Goal: Task Accomplishment & Management: Manage account settings

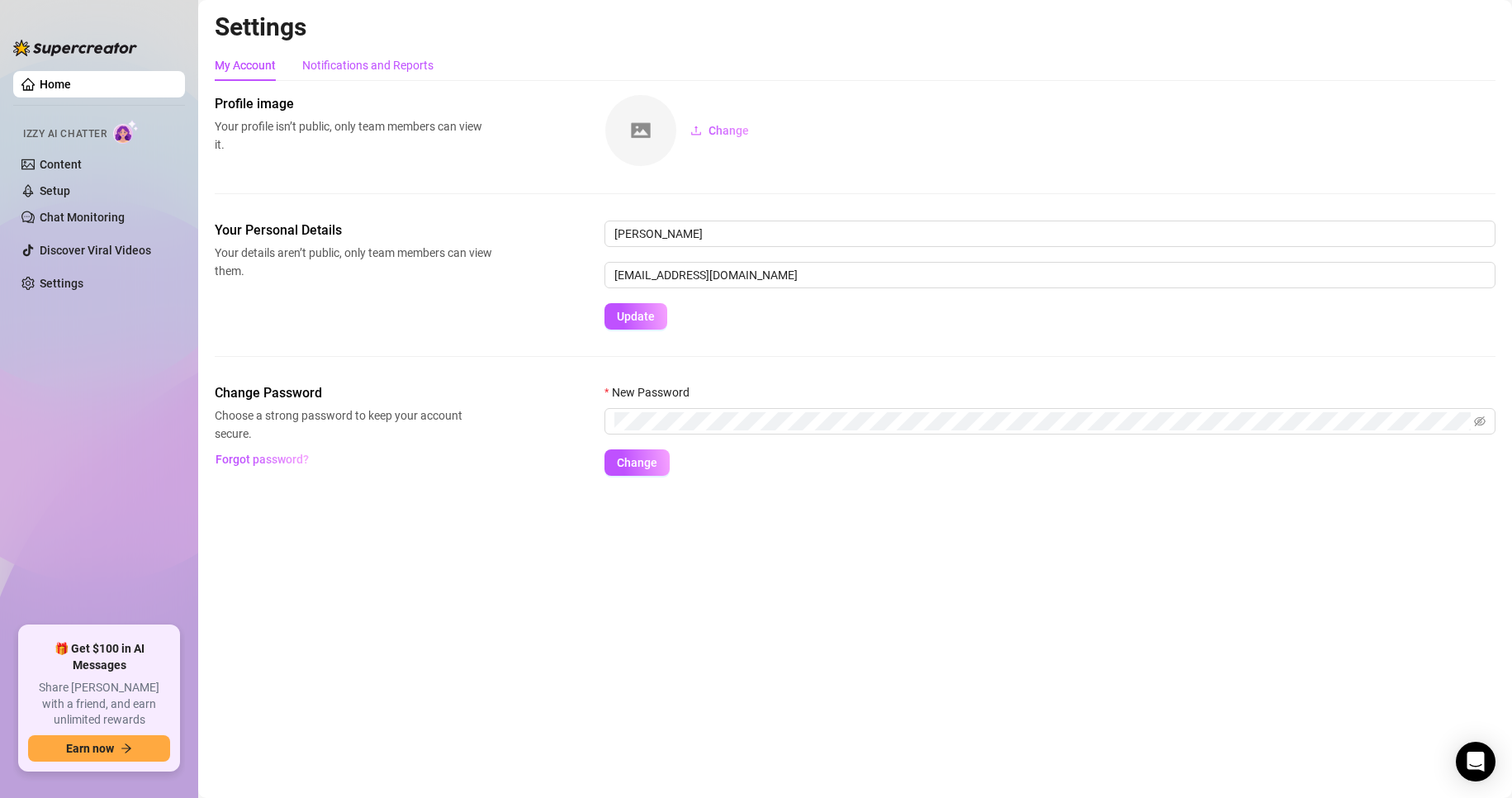
click at [362, 68] on div "Notifications and Reports" at bounding box center [368, 65] width 131 height 18
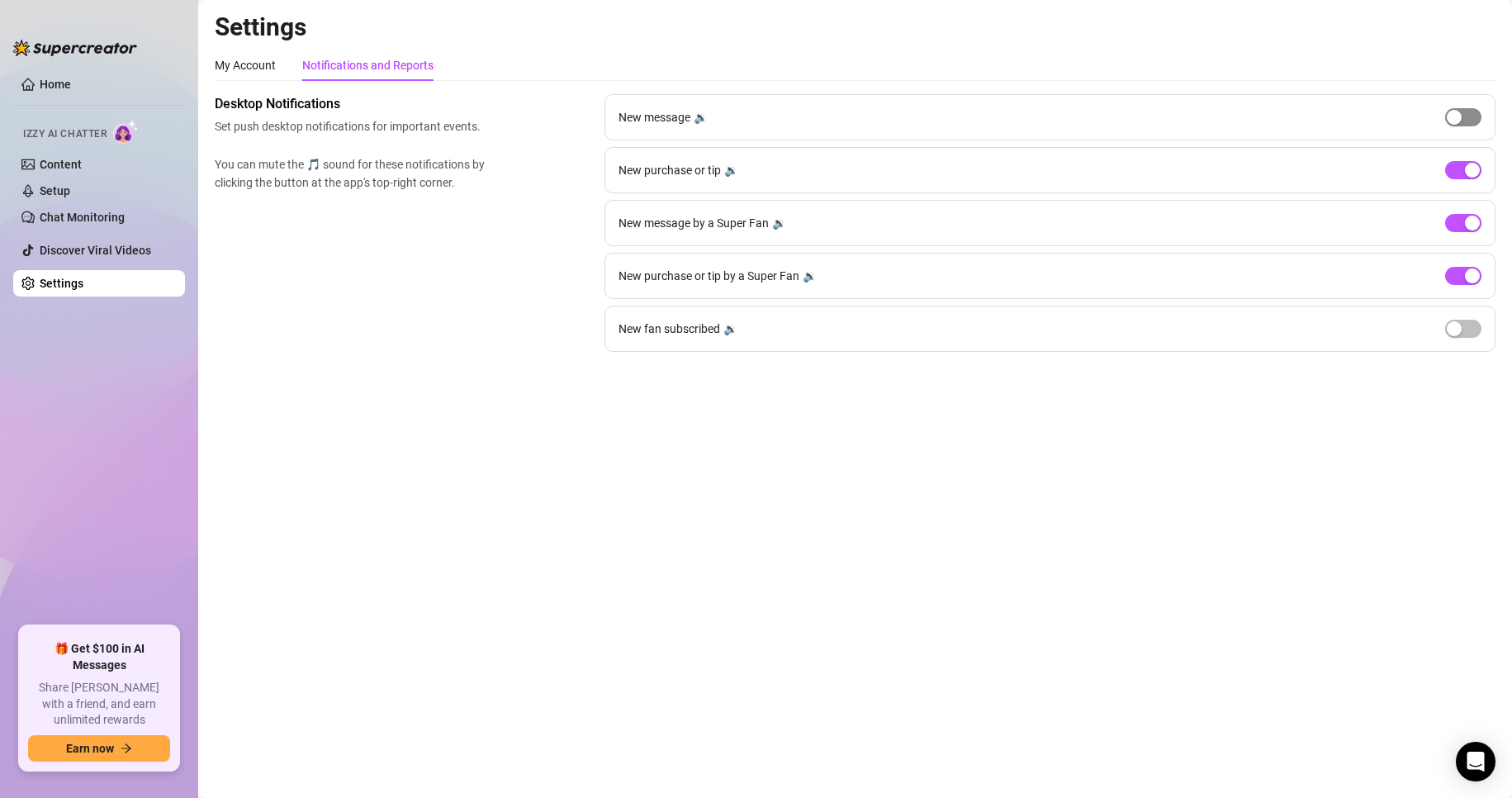
click at [1456, 115] on div "button" at bounding box center [1454, 116] width 15 height 15
click at [1458, 327] on div "button" at bounding box center [1454, 328] width 15 height 15
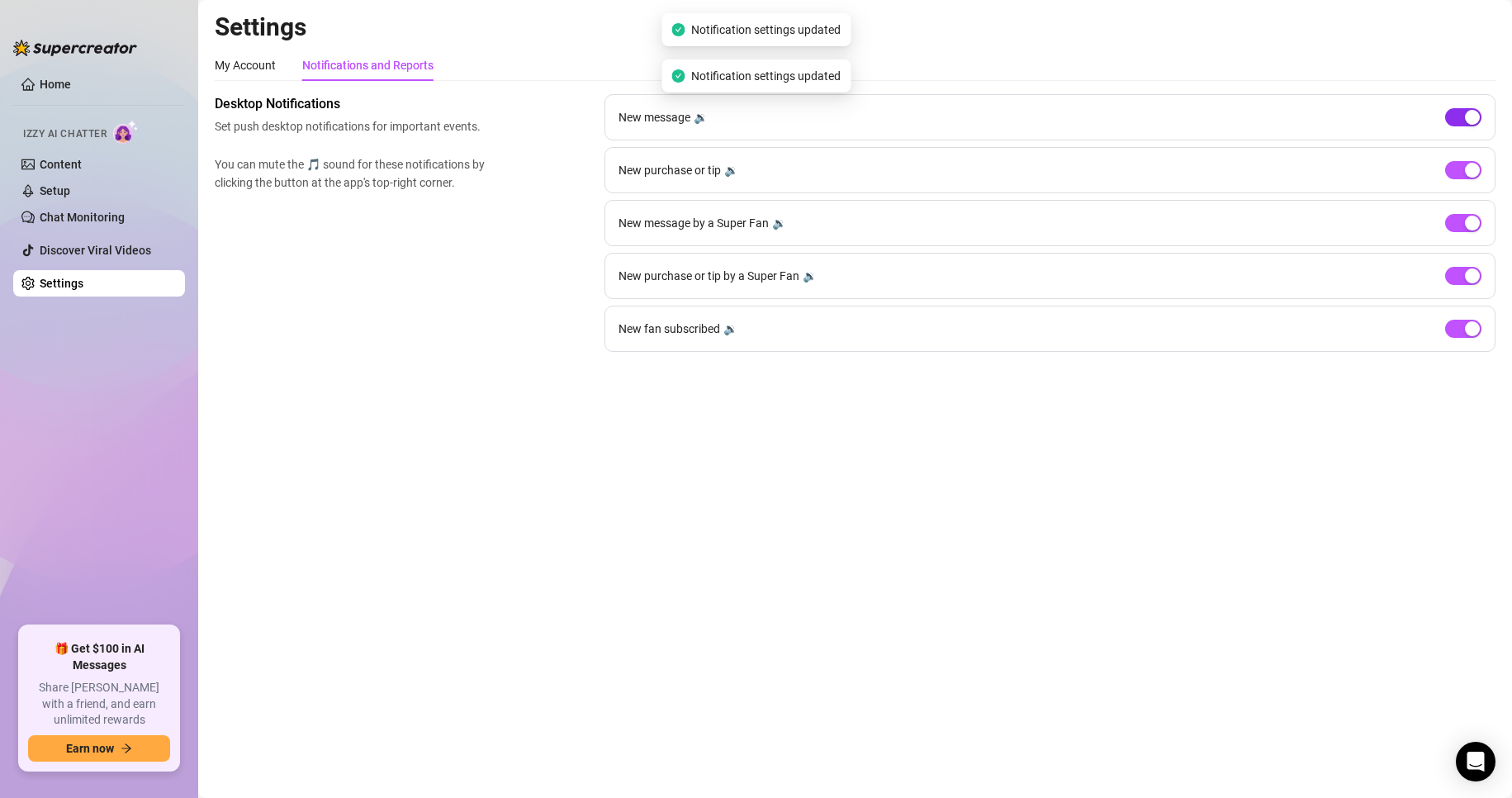
click at [1465, 118] on div "button" at bounding box center [1472, 116] width 15 height 15
click at [1456, 329] on span "button" at bounding box center [1464, 328] width 36 height 18
